Goal: Find specific page/section: Find specific page/section

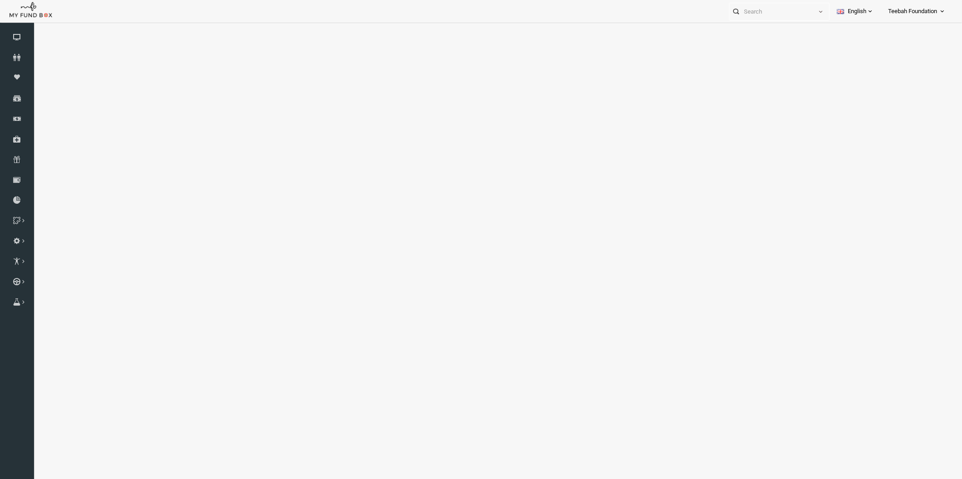
select select "100"
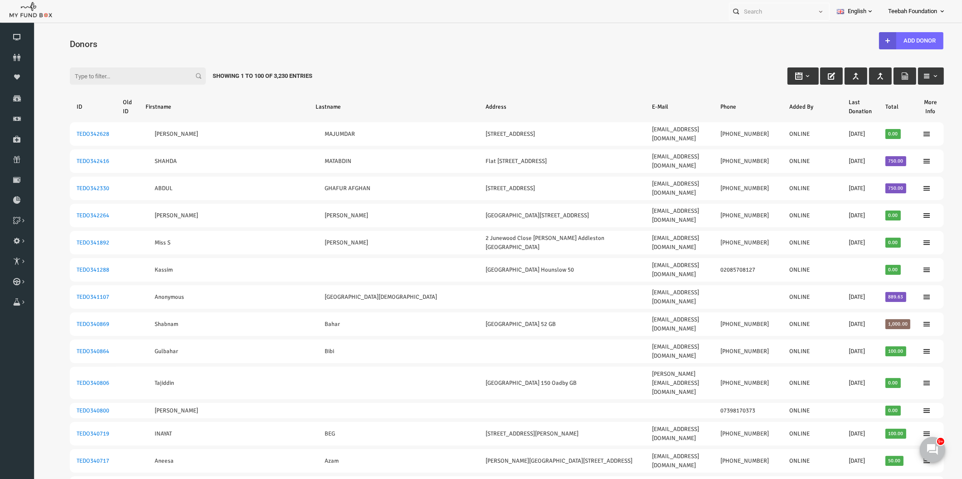
click at [125, 39] on h4 "Donors" at bounding box center [492, 44] width 883 height 13
click at [18, 59] on icon at bounding box center [17, 57] width 34 height 7
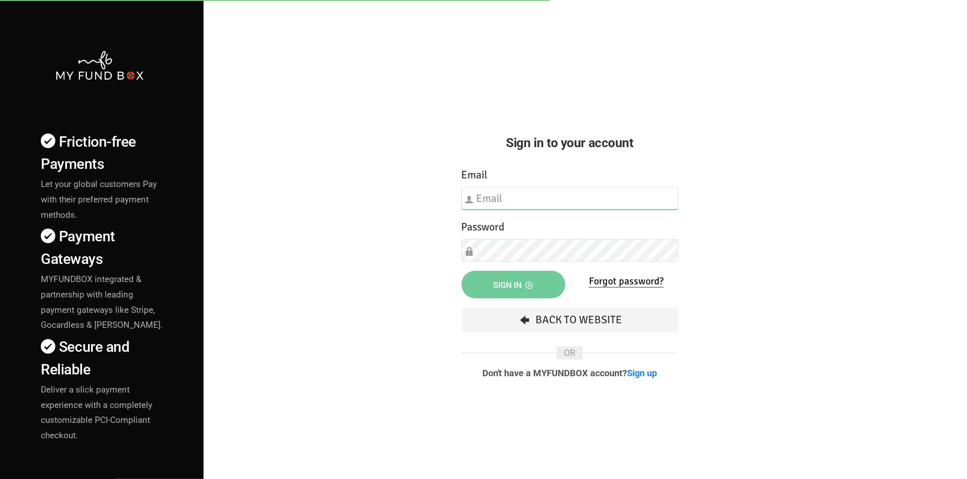
type input "[EMAIL_ADDRESS][DOMAIN_NAME]"
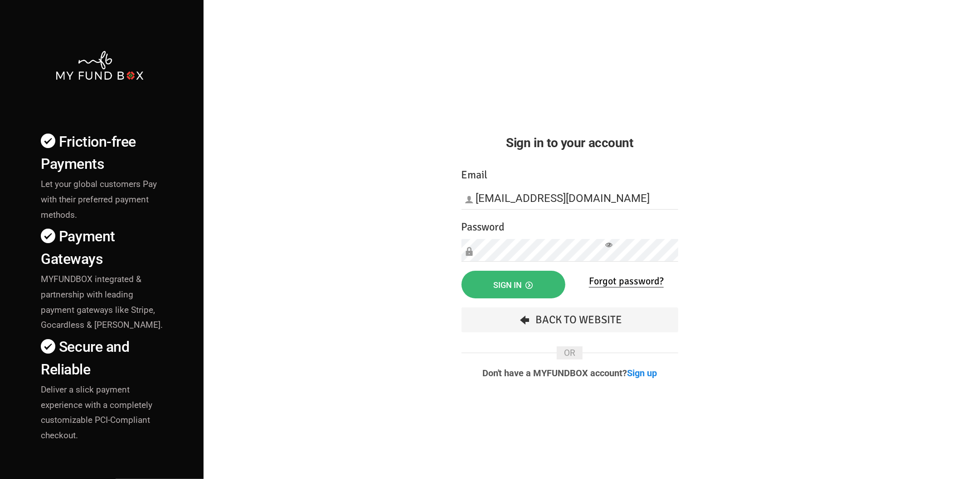
click at [520, 283] on span "Sign in" at bounding box center [513, 286] width 39 height 10
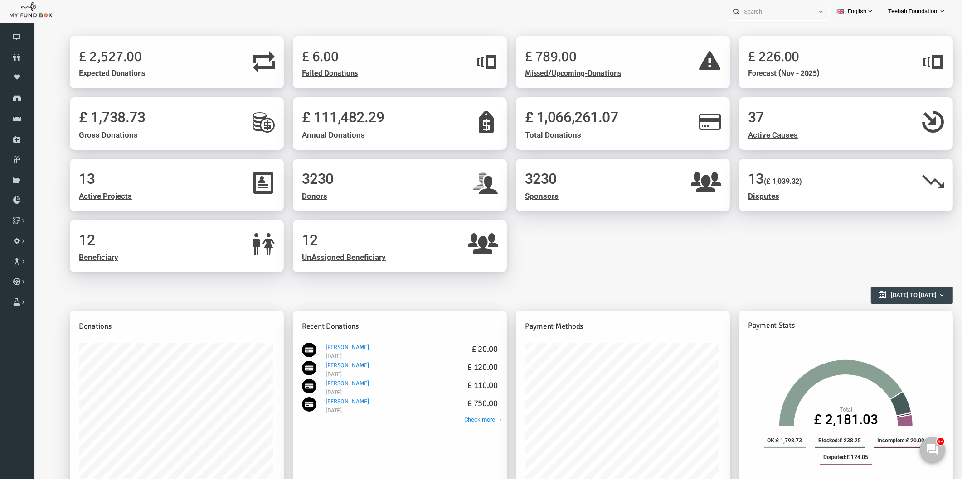
click at [719, 241] on div "13 Active Projects 3230 Donors 3230 Sponsors 13 (£ 1,039.32) Disputes 12 Benefi…" at bounding box center [493, 220] width 892 height 123
click at [15, 57] on icon at bounding box center [17, 57] width 34 height 7
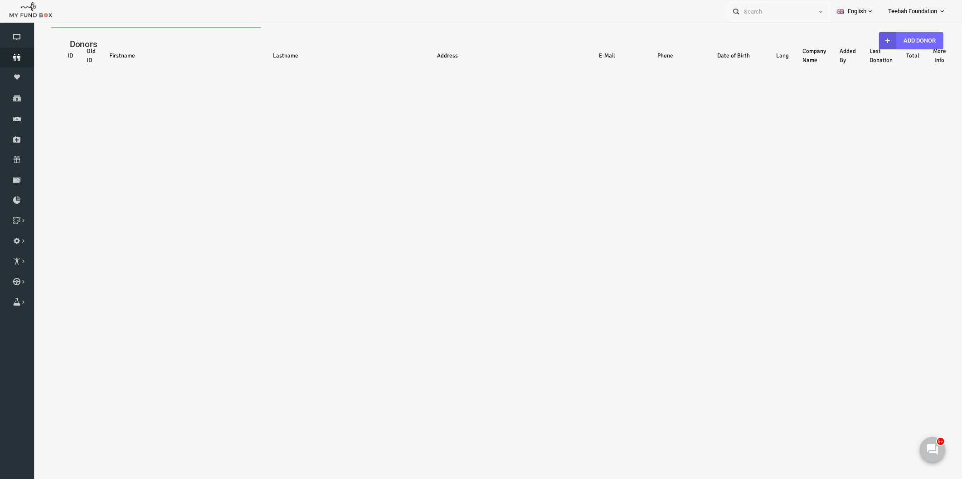
select select "100"
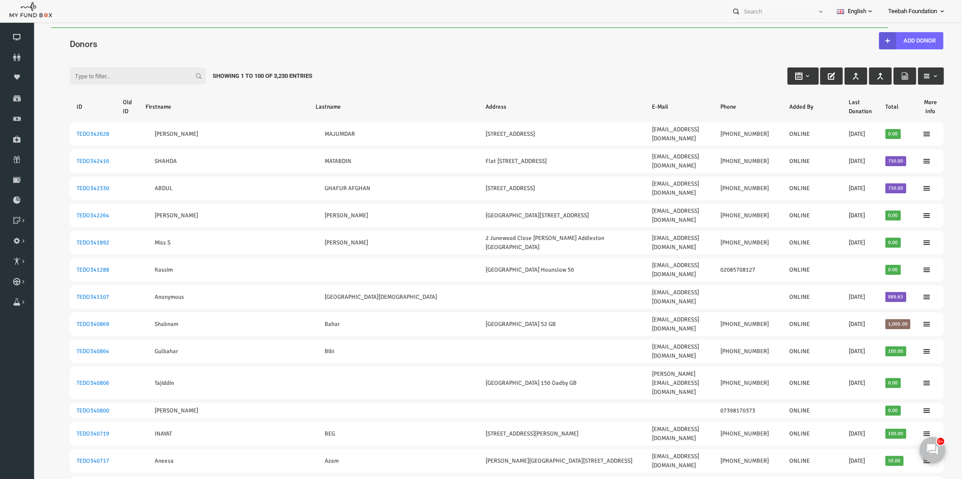
click at [450, 79] on div "Filter: Showing 1 to 100 of 3,230 Entries" at bounding box center [488, 67] width 892 height 24
click at [452, 75] on div "Filter: Showing 1 to 100 of 3,230 Entries" at bounding box center [488, 67] width 892 height 24
click at [407, 73] on div "Filter: Showing 1 to 100 of 3,230 Entries" at bounding box center [488, 67] width 892 height 24
click at [397, 65] on div "Filter: Showing 1 to 100 of 3,230 Entries" at bounding box center [488, 67] width 892 height 24
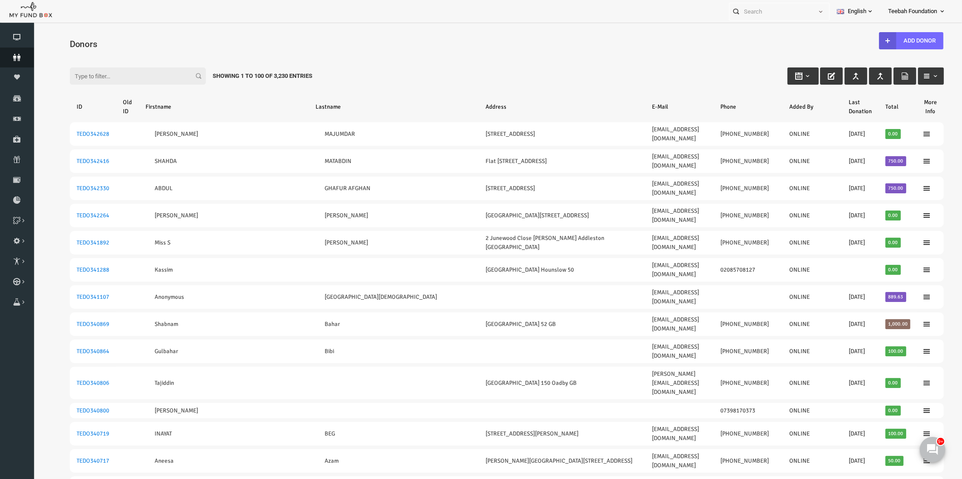
click at [17, 51] on link "Donors" at bounding box center [17, 58] width 34 height 20
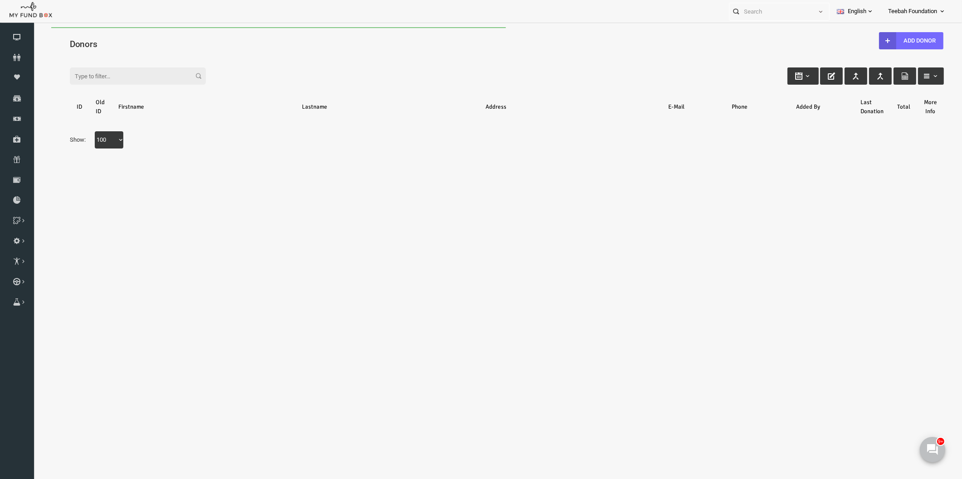
click at [156, 52] on div "Search: By ID: Note :ID should be atleast 5 digits By Name: Note :Name should b…" at bounding box center [488, 106] width 910 height 121
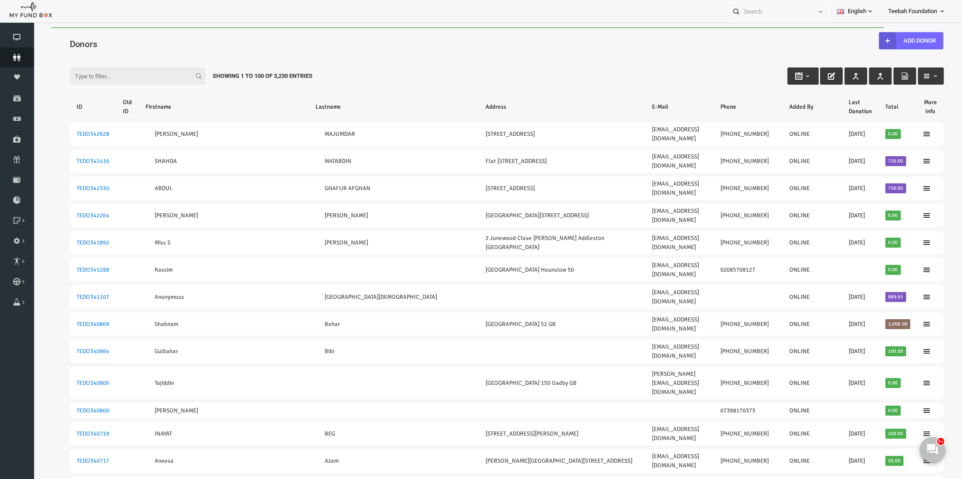
click at [17, 57] on icon at bounding box center [17, 57] width 34 height 7
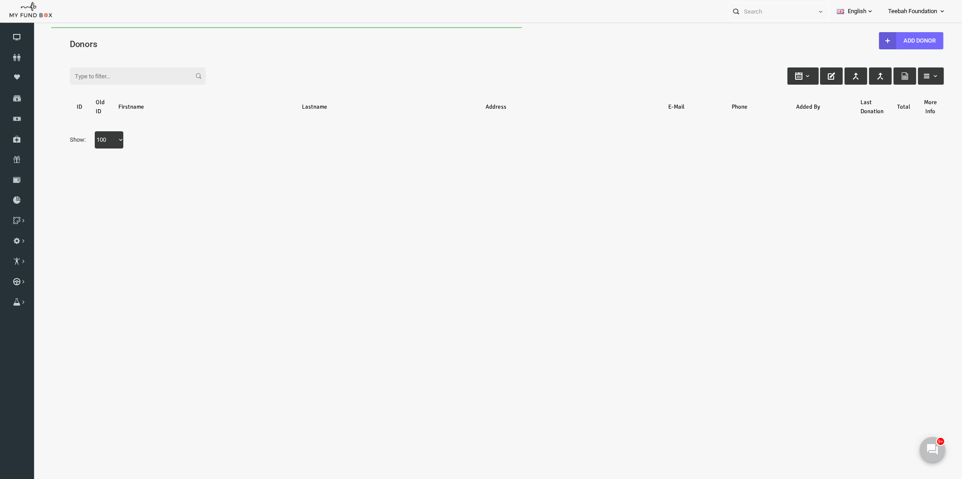
click at [122, 43] on h4 "Donors" at bounding box center [492, 44] width 883 height 13
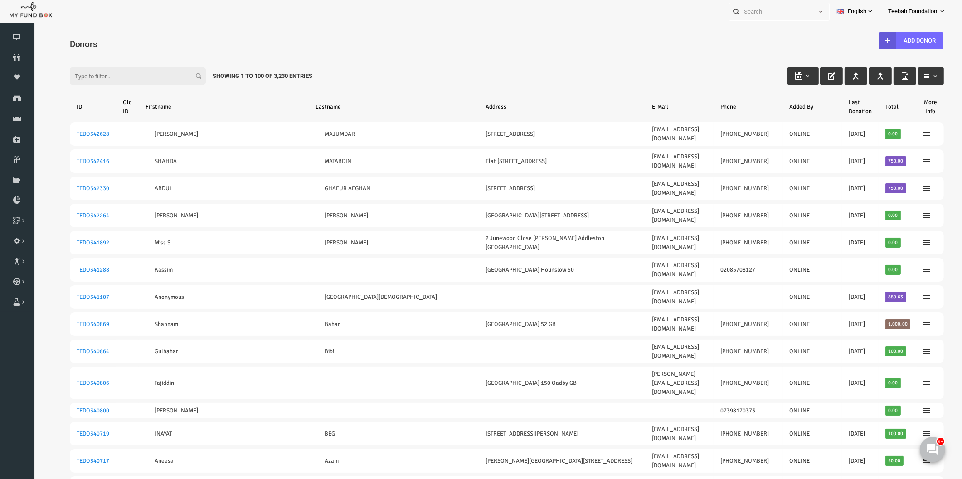
click at [438, 57] on div "Filter: Showing 1 to 100 of 3,230 Entries" at bounding box center [488, 67] width 892 height 24
click at [17, 54] on icon at bounding box center [17, 57] width 34 height 7
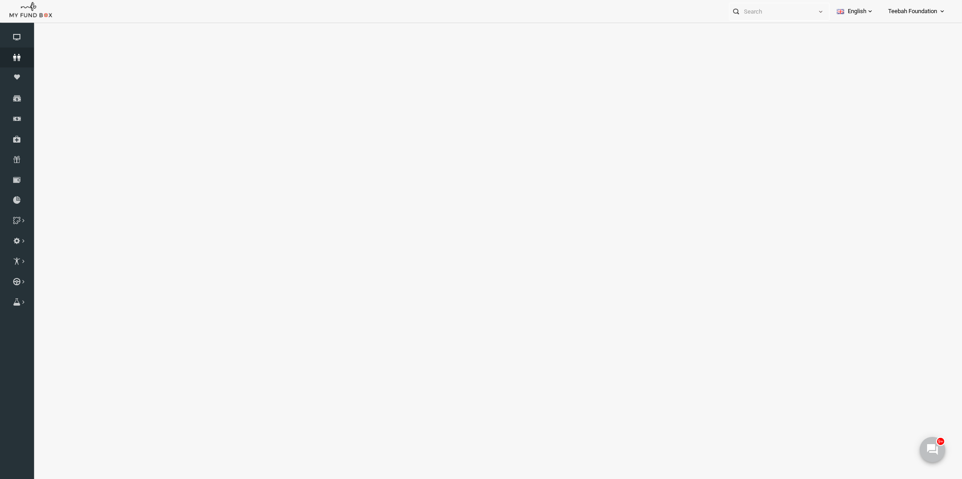
select select "100"
